Goal: Navigation & Orientation: Go to known website

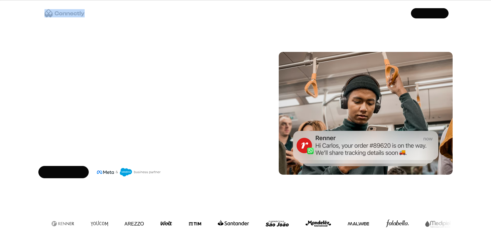
click at [58, 15] on div "Marketing Sales agents Utility messaging Support Company About us Careers Conta…" at bounding box center [245, 13] width 414 height 18
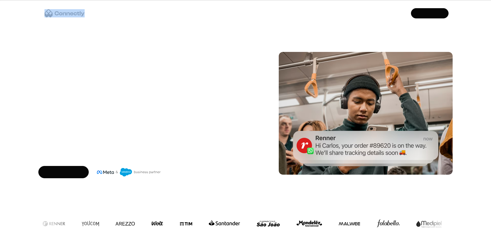
click at [80, 11] on img "home" at bounding box center [65, 13] width 40 height 8
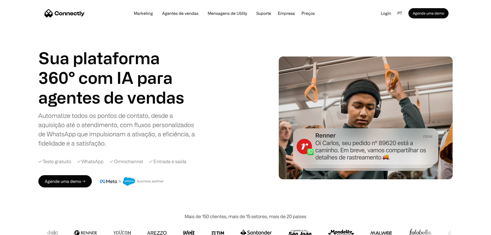
click at [112, 13] on nav "Marketing Agentes de vendas Mensagens de Utility Suporte Empresa Sobre nós Carr…" at bounding box center [247, 13] width 404 height 10
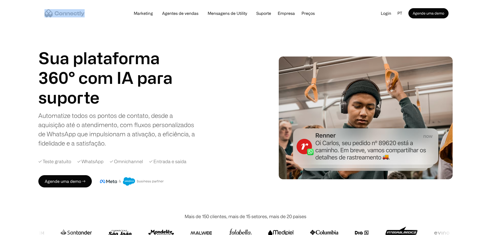
drag, startPoint x: 96, startPoint y: 16, endPoint x: 60, endPoint y: 14, distance: 35.6
click at [62, 14] on div "Marketing Agentes de vendas Mensagens de Utility Suporte Empresa Sobre nós Carr…" at bounding box center [245, 13] width 414 height 18
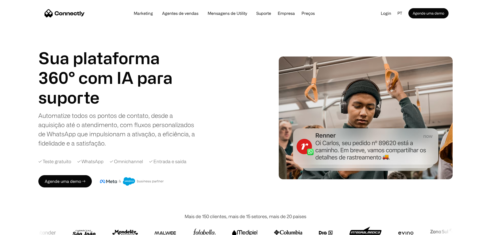
click at [96, 10] on nav "Marketing Agentes de vendas Mensagens de Utility Suporte Empresa Sobre nós Carr…" at bounding box center [247, 13] width 404 height 10
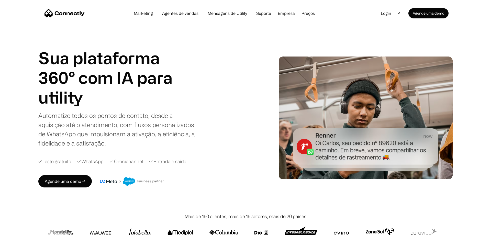
drag, startPoint x: 89, startPoint y: 12, endPoint x: 96, endPoint y: 13, distance: 7.7
click at [96, 13] on nav "Marketing Agentes de vendas Mensagens de Utility Suporte Empresa Sobre nós Carr…" at bounding box center [247, 13] width 404 height 10
